Goal: Check status

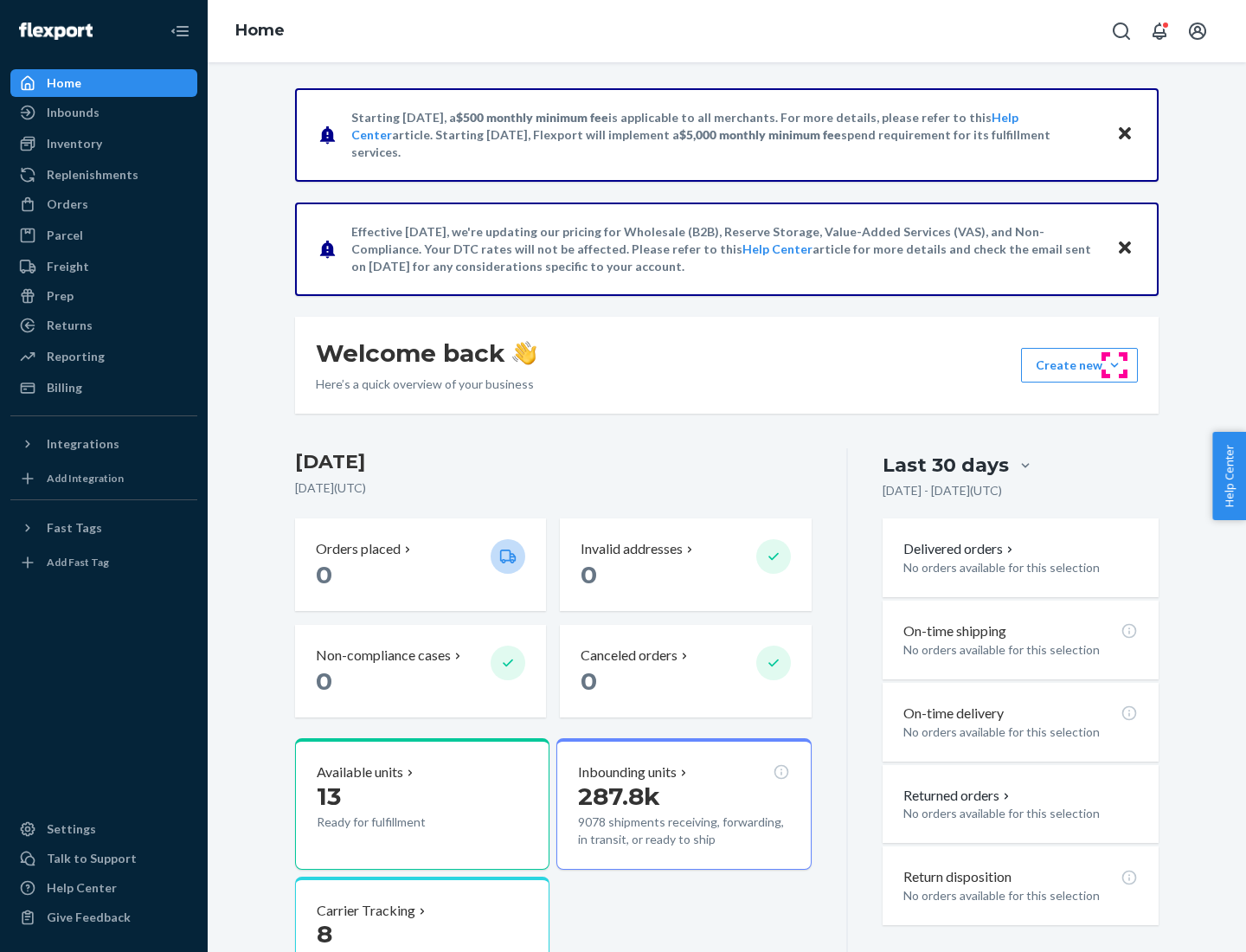
click at [1115, 366] on button "Create new Create new inbound Create new order Create new product" at bounding box center [1079, 366] width 117 height 35
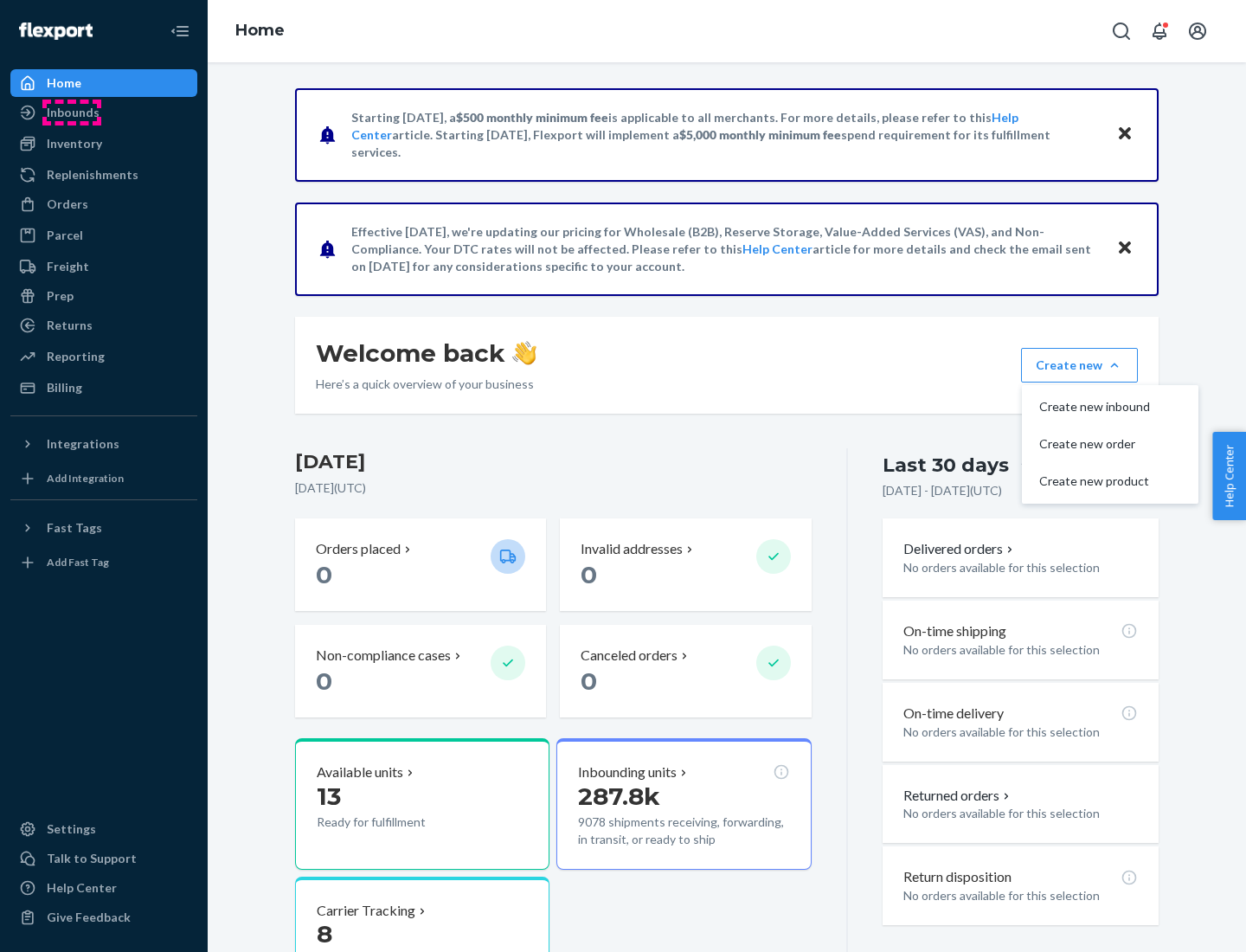
click at [72, 113] on div "Inbounds" at bounding box center [73, 113] width 53 height 17
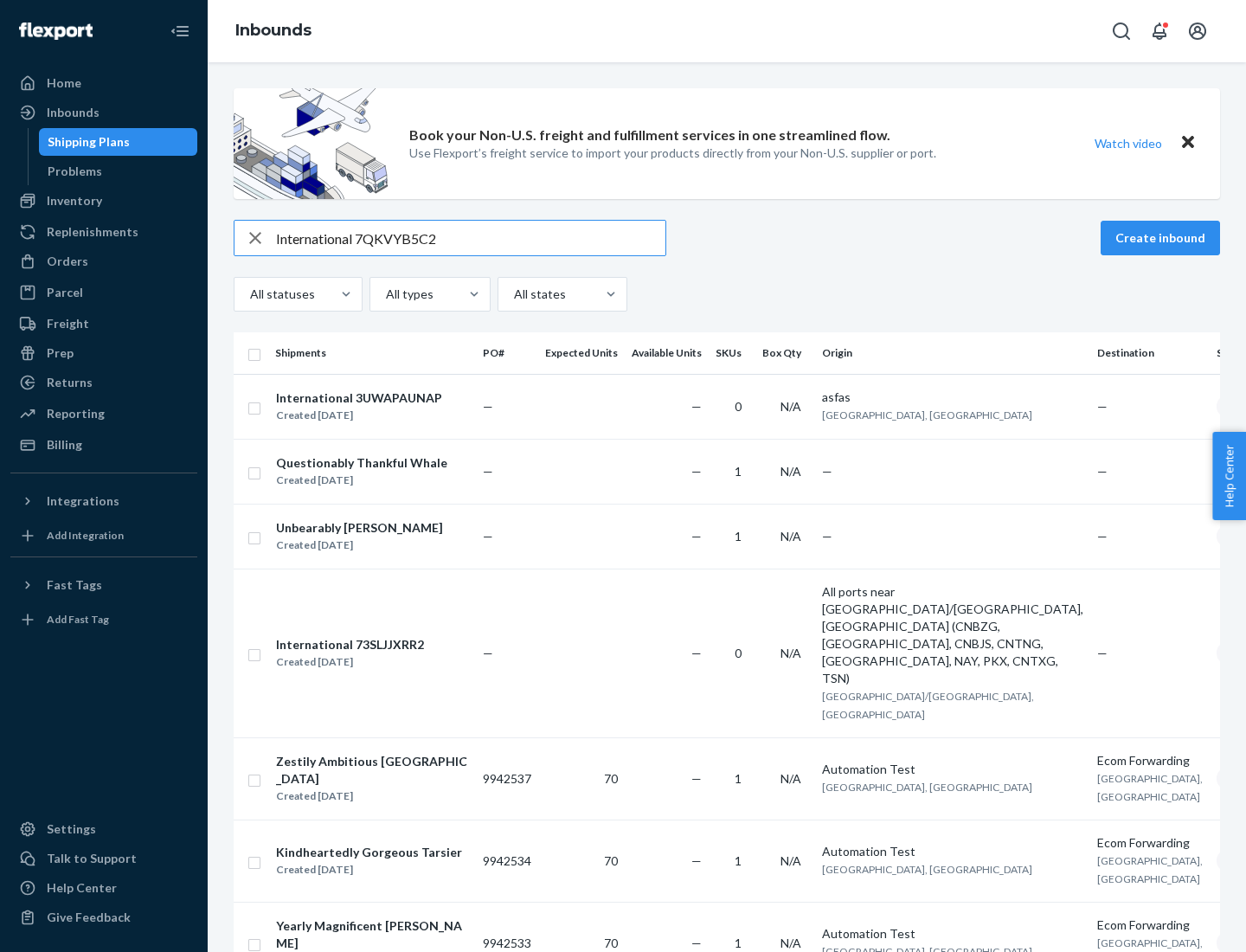
type input "International 7QKVYB5C29"
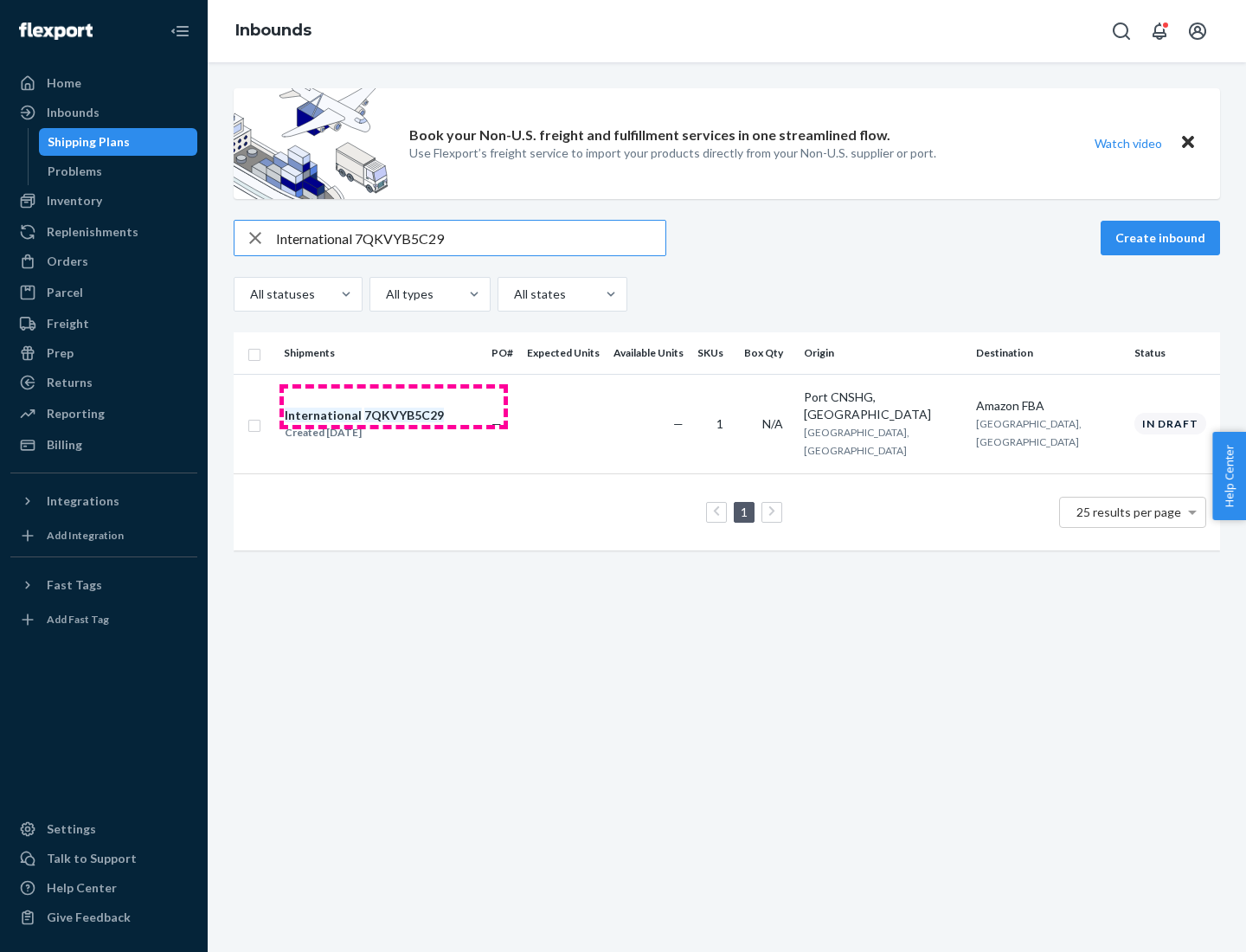
click at [394, 424] on div "Created [DATE]" at bounding box center [364, 433] width 160 height 17
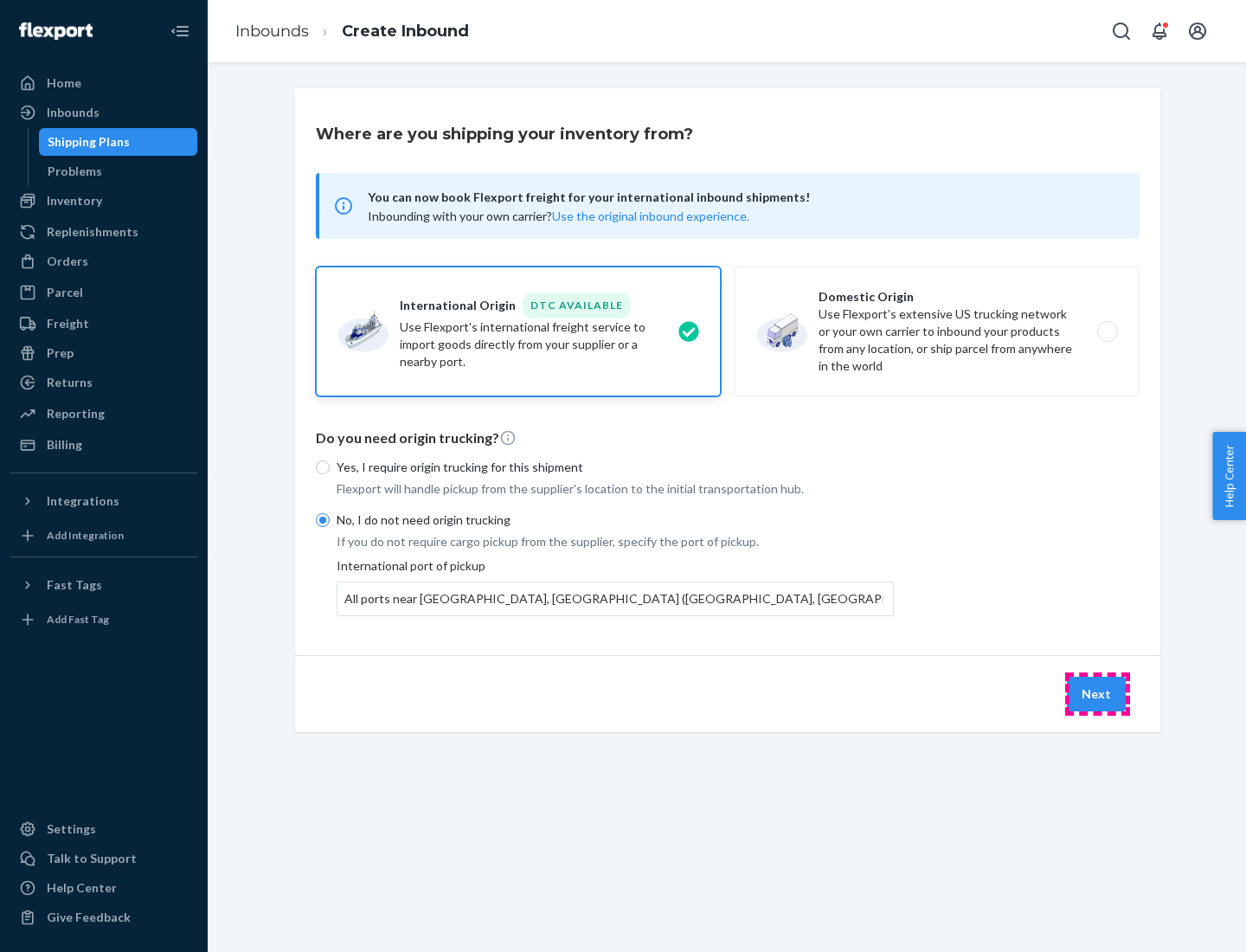
click at [1098, 694] on button "Next" at bounding box center [1096, 695] width 58 height 35
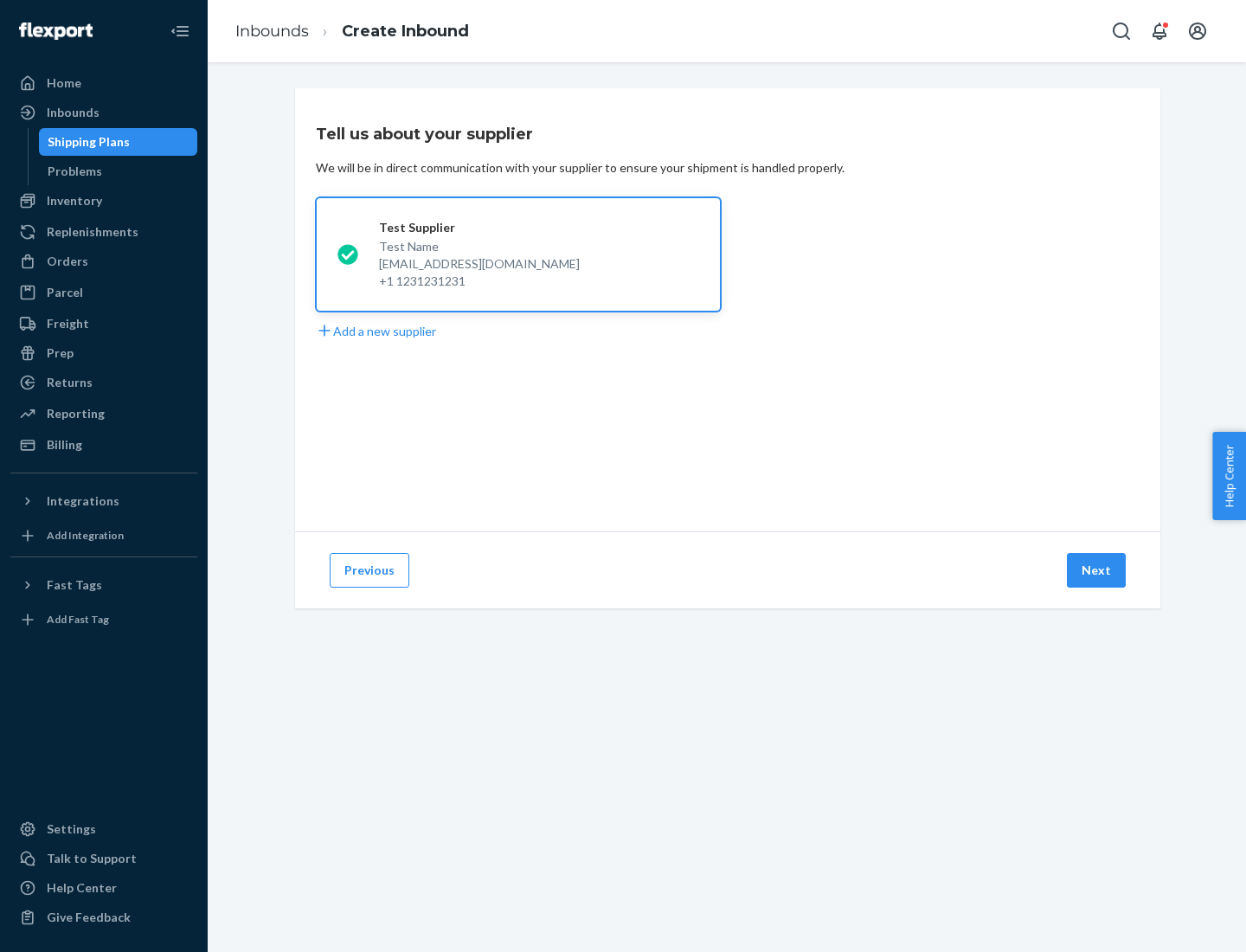
click at [1098, 571] on button "Next" at bounding box center [1096, 571] width 58 height 35
